Goal: Task Accomplishment & Management: Manage account settings

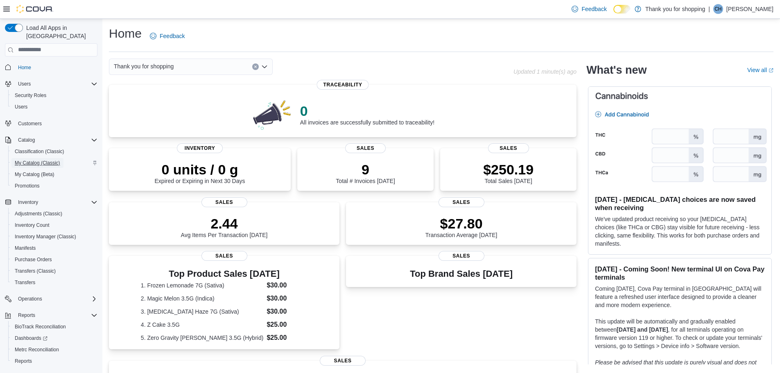
click at [54, 160] on span "My Catalog (Classic)" at bounding box center [37, 163] width 45 height 7
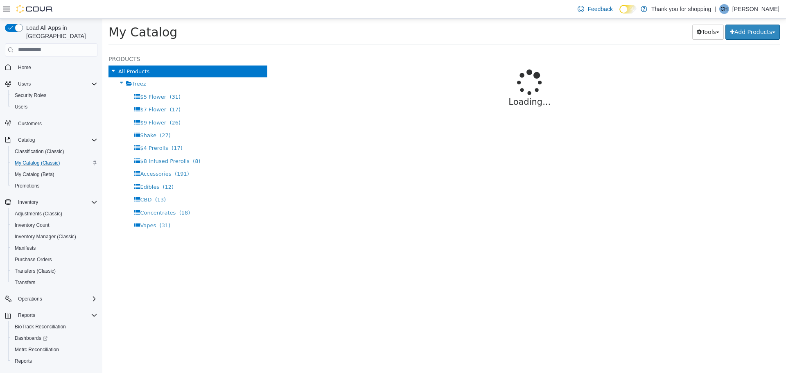
select select "**********"
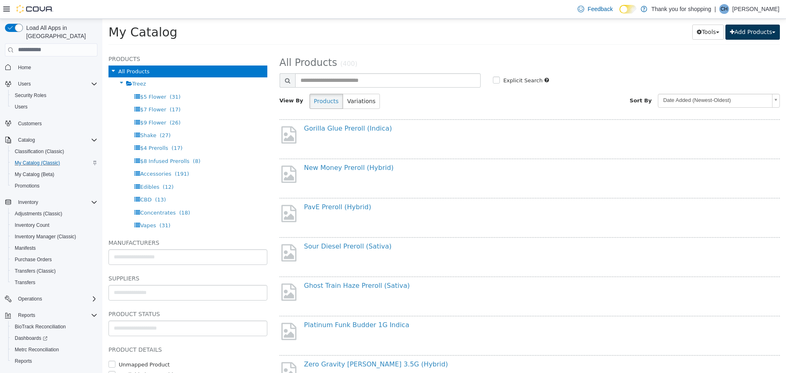
click at [743, 33] on button "Add Products" at bounding box center [752, 31] width 54 height 15
click at [744, 46] on link "Create New Product" at bounding box center [734, 48] width 90 height 11
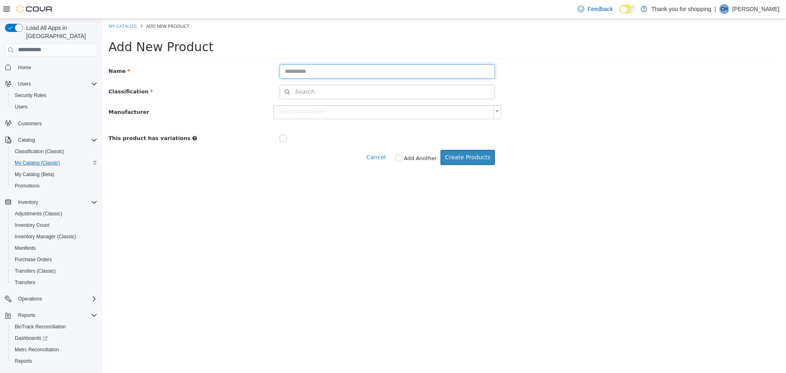
click at [350, 73] on input "text" at bounding box center [388, 71] width 216 height 14
type input "*"
type input "**********"
click at [468, 154] on button "Create Products" at bounding box center [467, 156] width 54 height 15
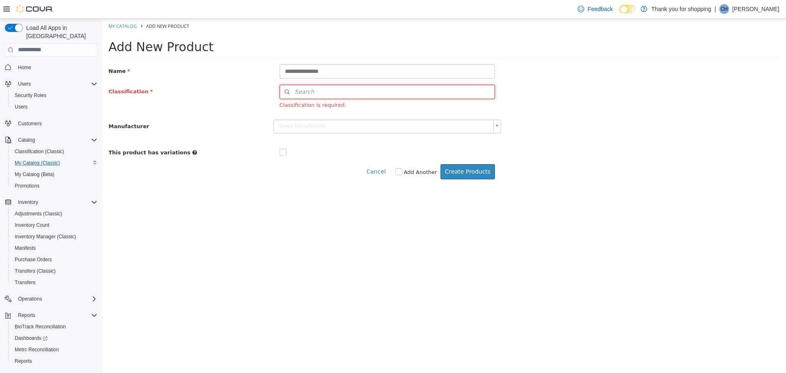
click at [303, 94] on span "Search" at bounding box center [297, 91] width 34 height 9
click at [478, 104] on span "or browse" at bounding box center [473, 106] width 43 height 14
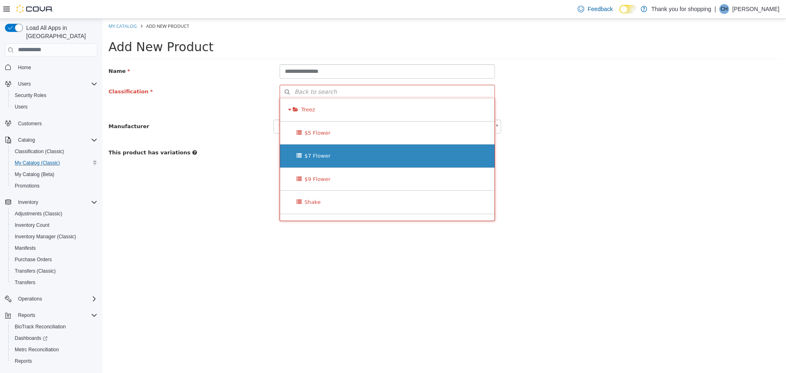
scroll to position [41, 0]
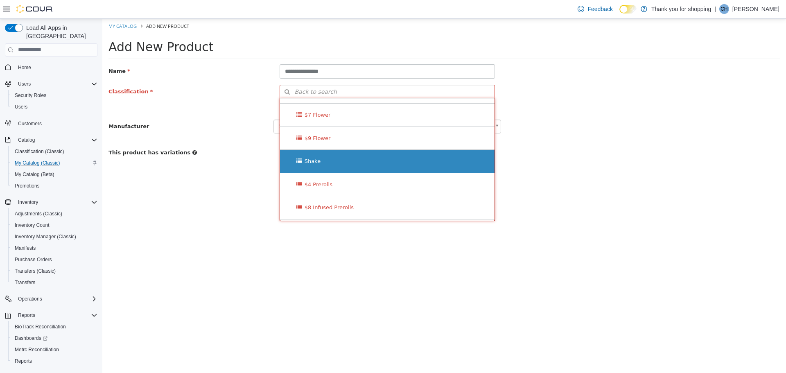
click at [378, 162] on div "Shake" at bounding box center [387, 160] width 215 height 23
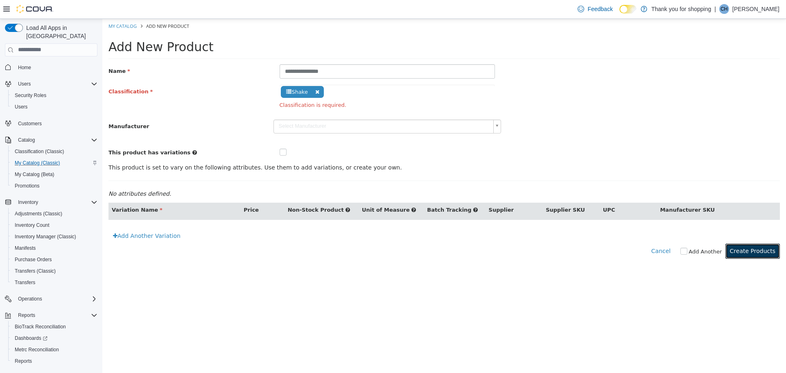
click at [764, 251] on button "Create Products" at bounding box center [752, 250] width 54 height 15
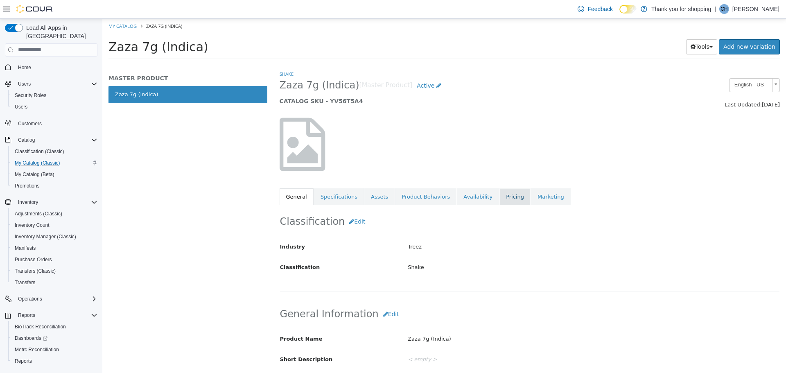
click at [499, 201] on link "Pricing" at bounding box center [514, 196] width 31 height 17
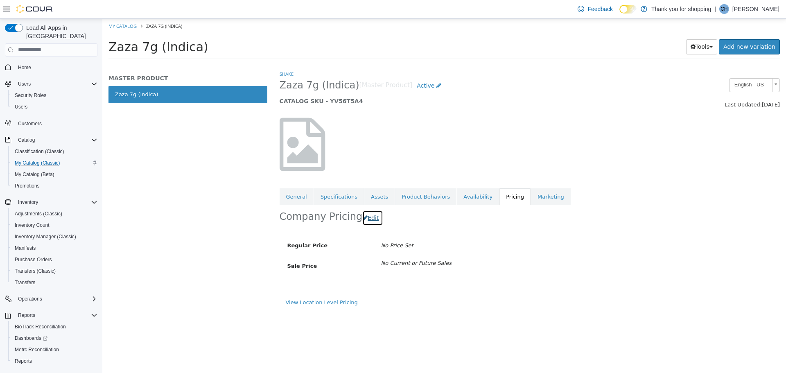
click at [364, 215] on button "Edit" at bounding box center [372, 217] width 21 height 15
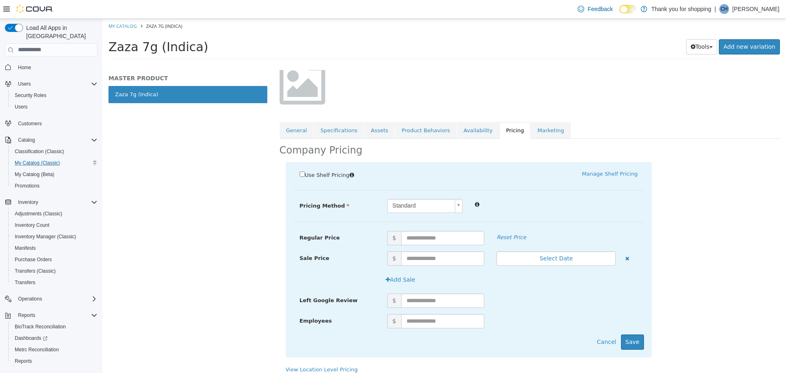
scroll to position [73, 0]
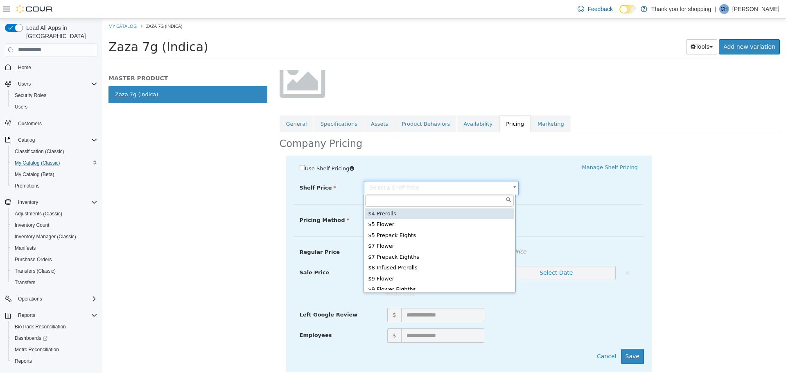
click at [397, 64] on body "Saving Bulk Changes... × The new products has been created successfully. My Cat…" at bounding box center [444, 40] width 684 height 45
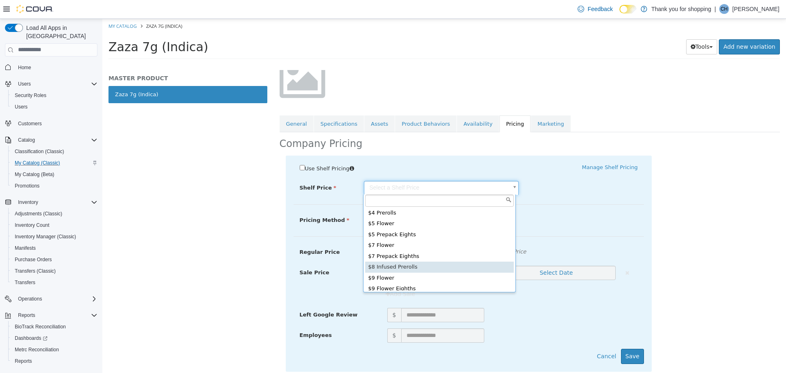
scroll to position [0, 0]
click at [212, 64] on body "Saving Bulk Changes... × The new products has been created successfully. My Cat…" at bounding box center [444, 40] width 684 height 45
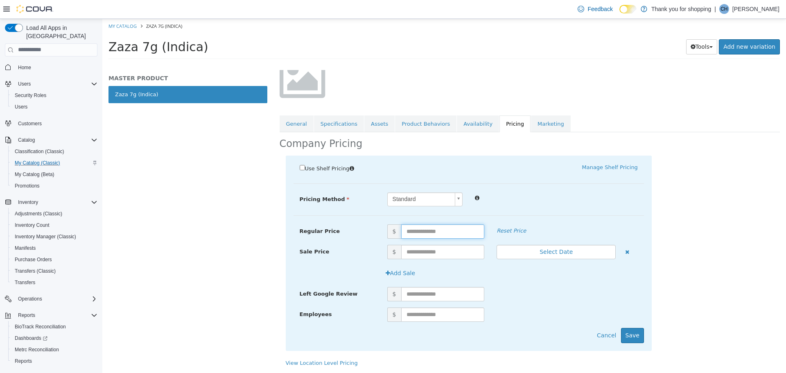
click at [422, 231] on input "text" at bounding box center [442, 231] width 83 height 14
type input "*****"
click at [632, 339] on button "Save" at bounding box center [632, 334] width 23 height 15
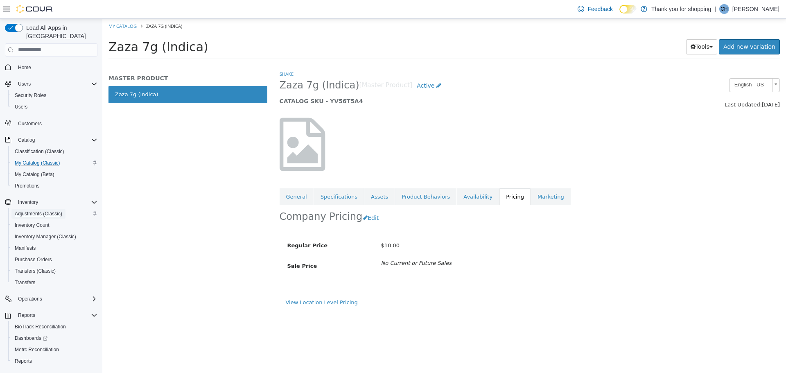
click at [49, 210] on span "Adjustments (Classic)" at bounding box center [38, 213] width 47 height 7
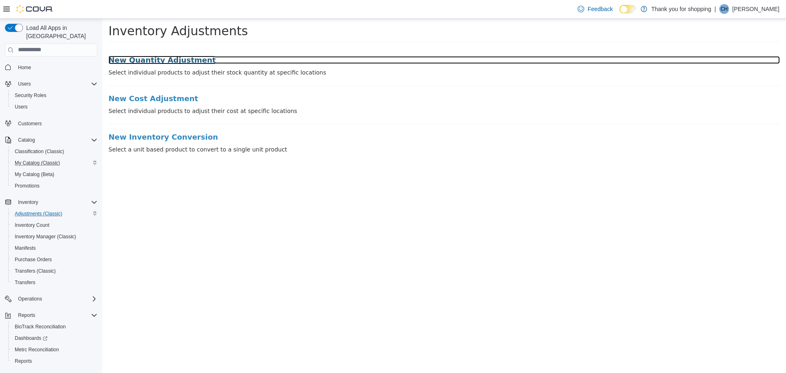
click at [132, 62] on h3 "New Quantity Adjustment" at bounding box center [443, 60] width 671 height 8
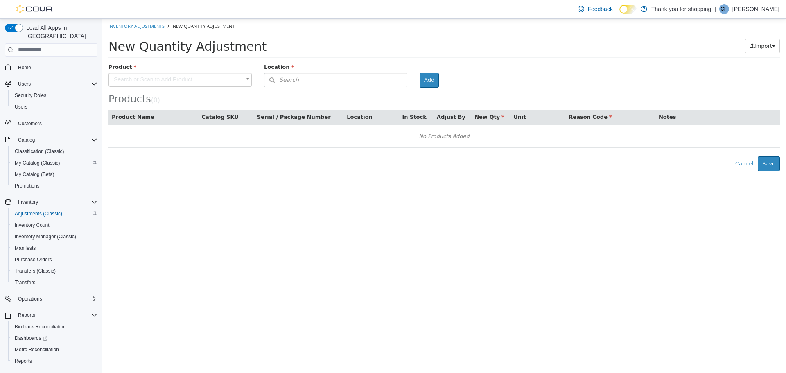
click at [171, 78] on body "× Inventory Adjustments New Quantity Adjustment New Quantity Adjustment Import …" at bounding box center [444, 94] width 684 height 152
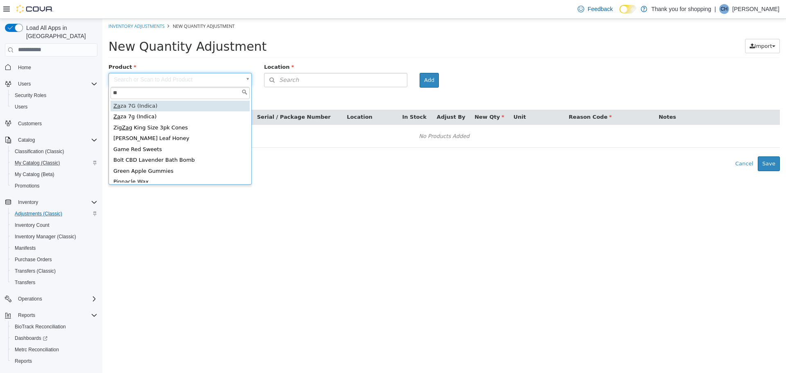
type input "**"
type input "**********"
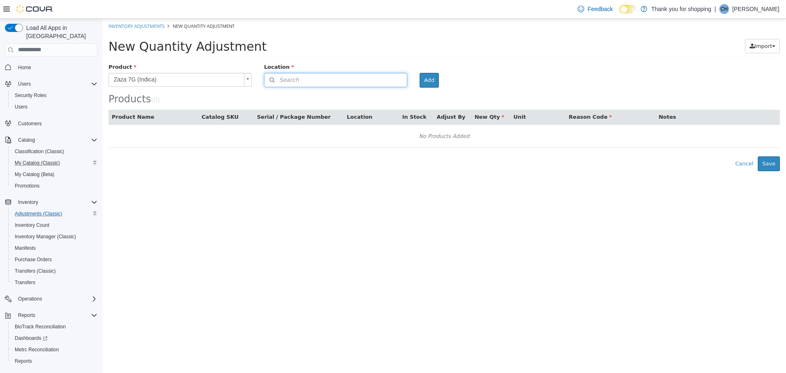
click at [318, 78] on button "Search" at bounding box center [335, 79] width 143 height 14
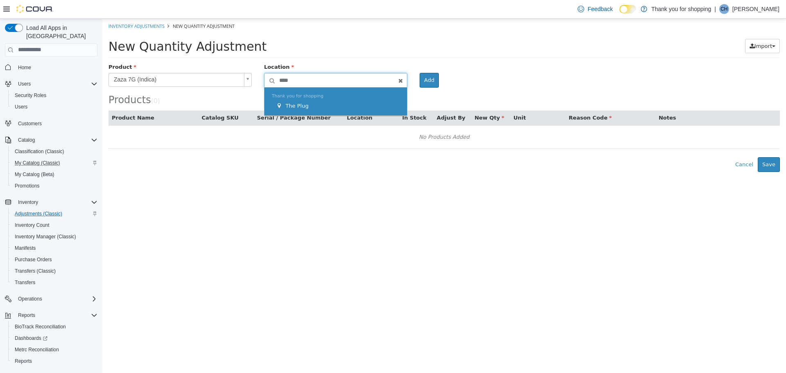
type input "****"
click at [331, 98] on div "Thank you for shopping The Plug" at bounding box center [335, 101] width 142 height 28
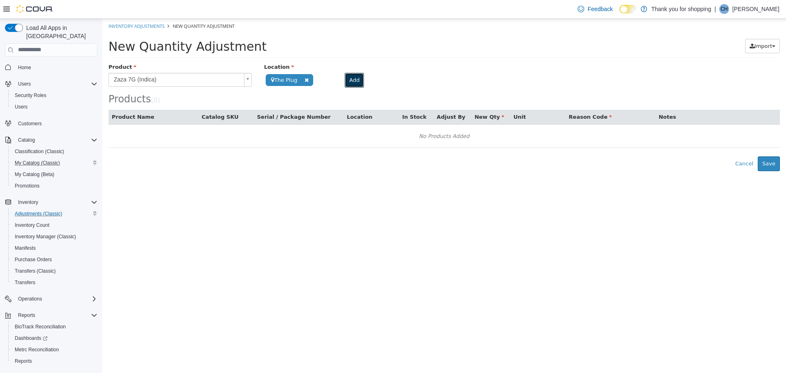
click at [349, 83] on button "Add" at bounding box center [354, 79] width 19 height 15
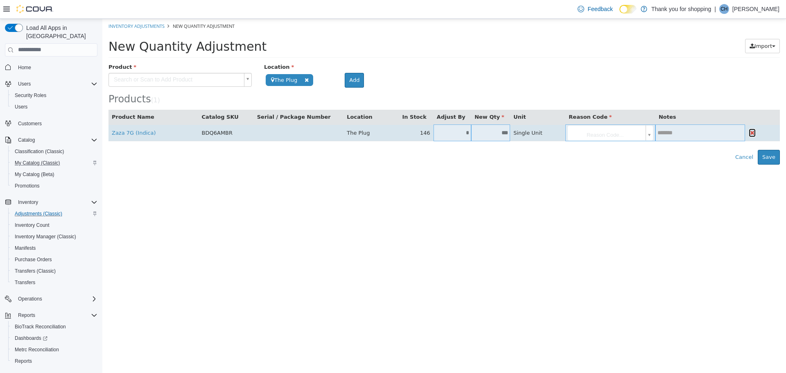
click at [751, 133] on icon "button" at bounding box center [752, 132] width 5 height 6
